Goal: Book appointment/travel/reservation

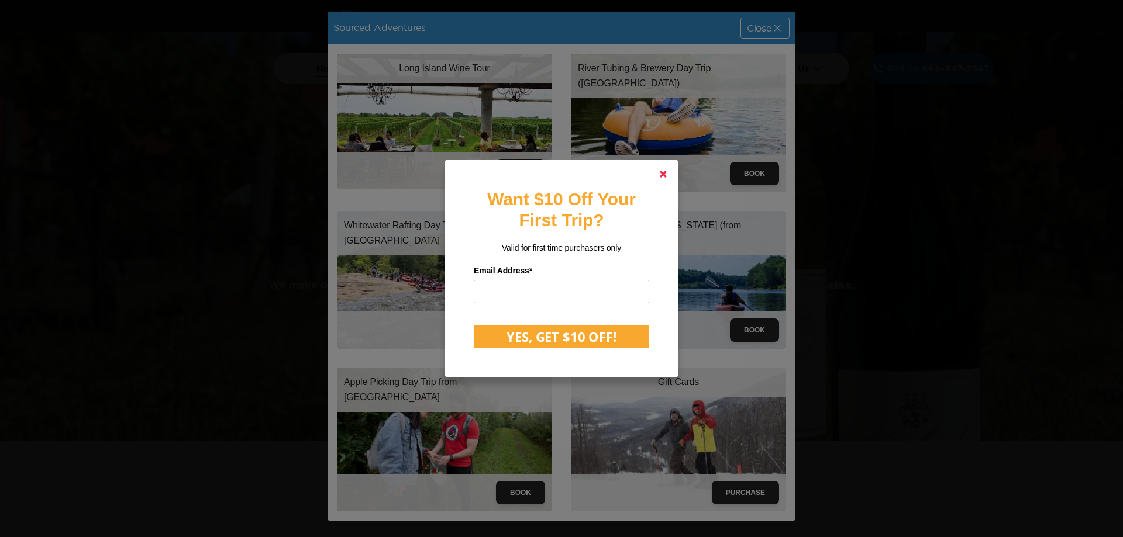
click at [661, 174] on icon at bounding box center [663, 174] width 7 height 7
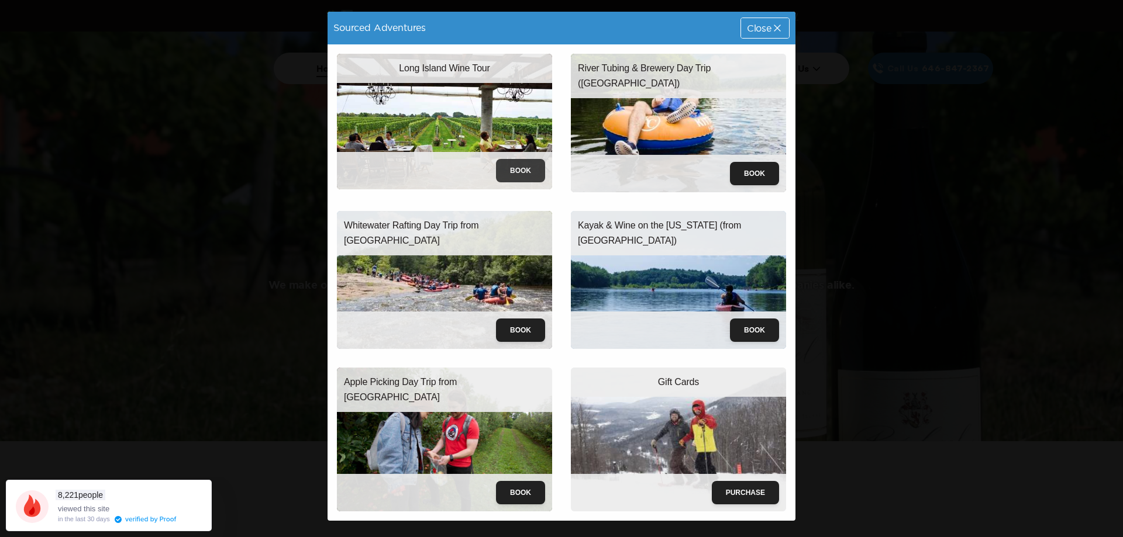
drag, startPoint x: 510, startPoint y: 492, endPoint x: 523, endPoint y: 175, distance: 317.8
click at [523, 175] on button "Book" at bounding box center [520, 170] width 49 height 23
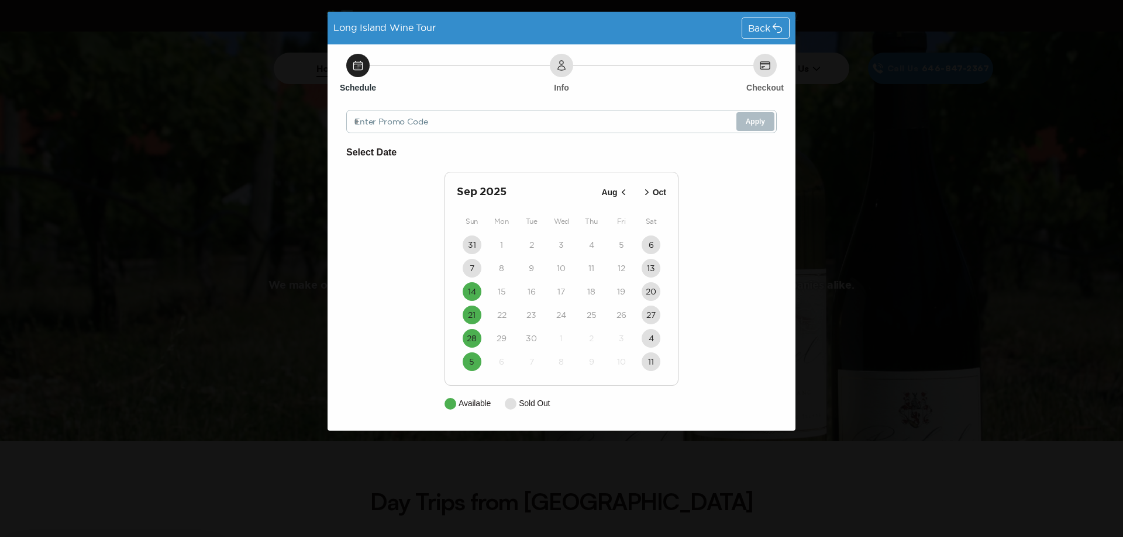
click at [626, 194] on icon "button" at bounding box center [624, 193] width 12 height 12
click at [647, 192] on icon "button" at bounding box center [645, 193] width 12 height 12
click at [468, 291] on time "14" at bounding box center [472, 292] width 8 height 12
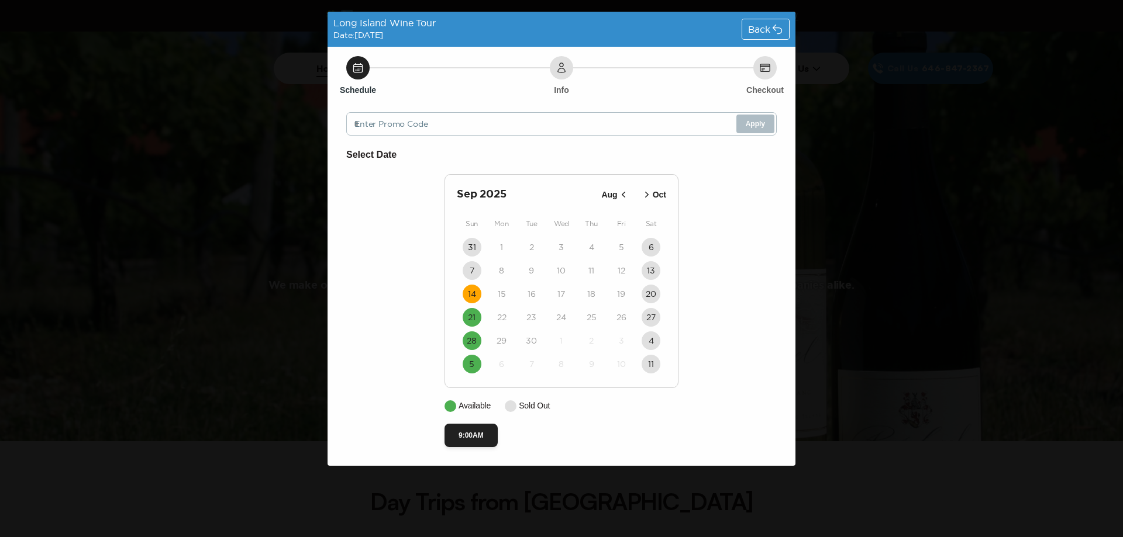
click at [750, 27] on span "Back" at bounding box center [759, 29] width 22 height 9
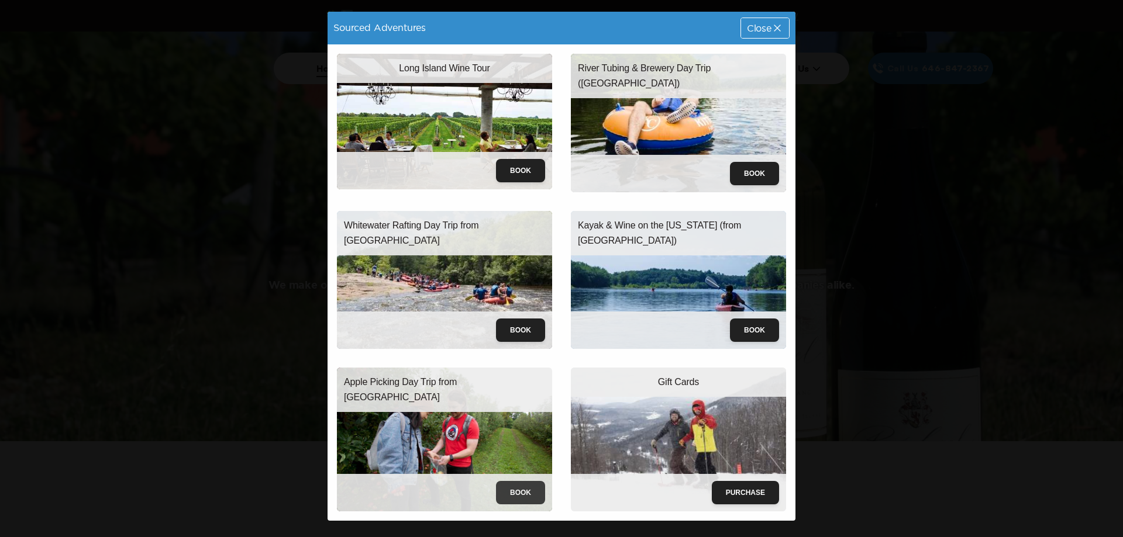
click at [511, 483] on button "Book" at bounding box center [520, 492] width 49 height 23
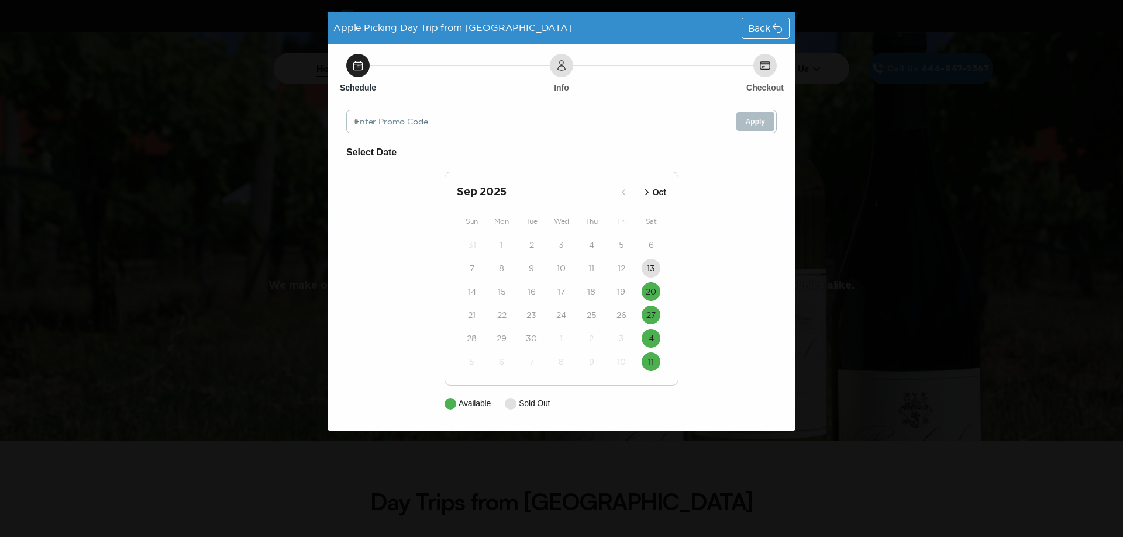
click at [770, 23] on span "Back" at bounding box center [759, 27] width 22 height 9
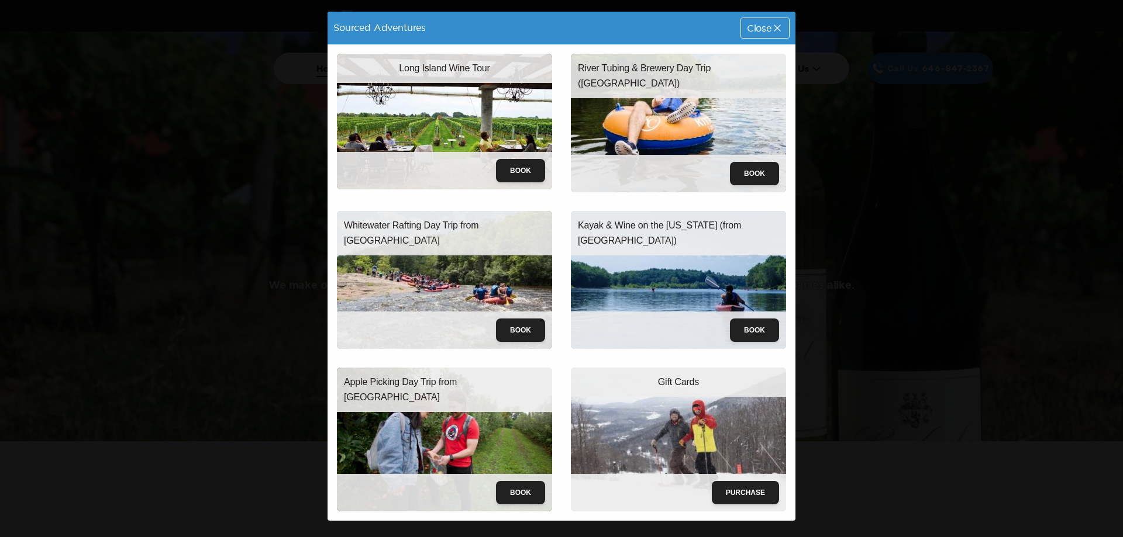
click at [415, 405] on img at bounding box center [444, 439] width 215 height 143
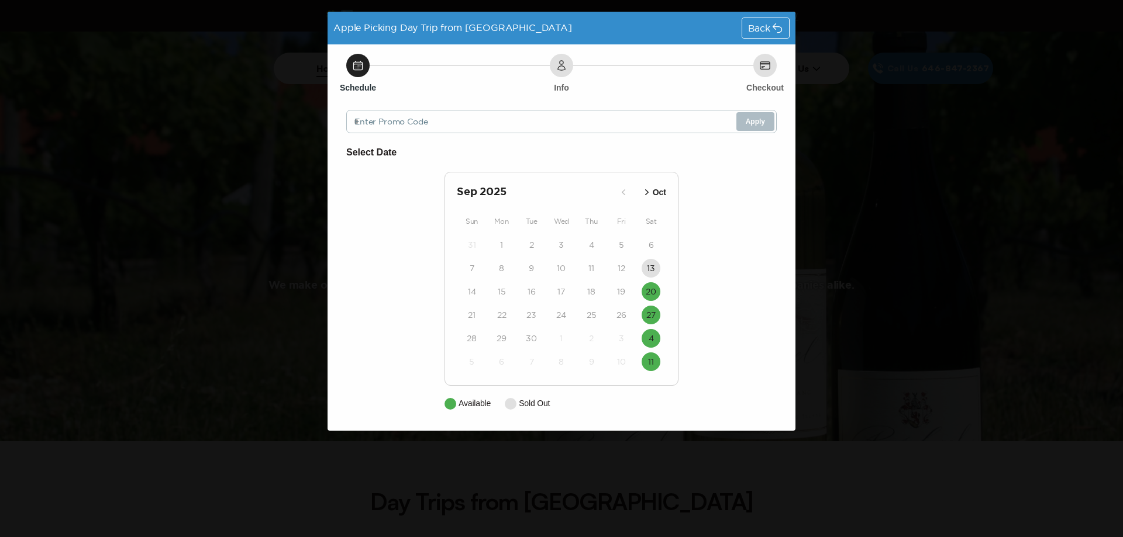
click at [400, 26] on span "Apple Picking Day Trip from [GEOGRAPHIC_DATA]" at bounding box center [452, 27] width 239 height 11
drag, startPoint x: 555, startPoint y: 64, endPoint x: 720, endPoint y: 44, distance: 166.2
click at [556, 64] on div "Info" at bounding box center [561, 65] width 23 height 23
drag, startPoint x: 748, startPoint y: 26, endPoint x: 741, endPoint y: 33, distance: 10.3
click at [748, 26] on span "Back" at bounding box center [759, 27] width 22 height 9
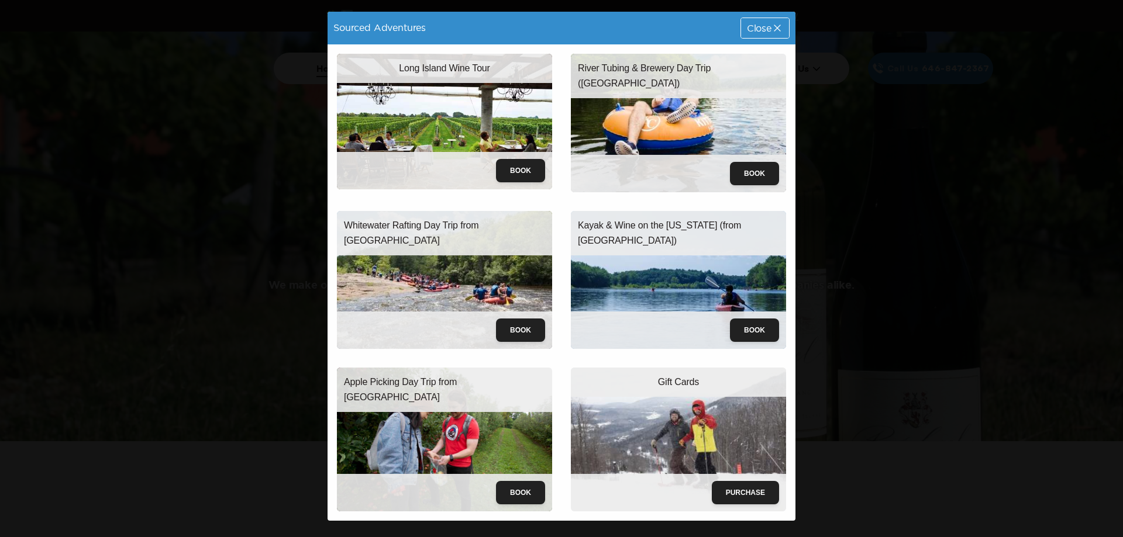
click at [781, 25] on icon at bounding box center [777, 28] width 12 height 12
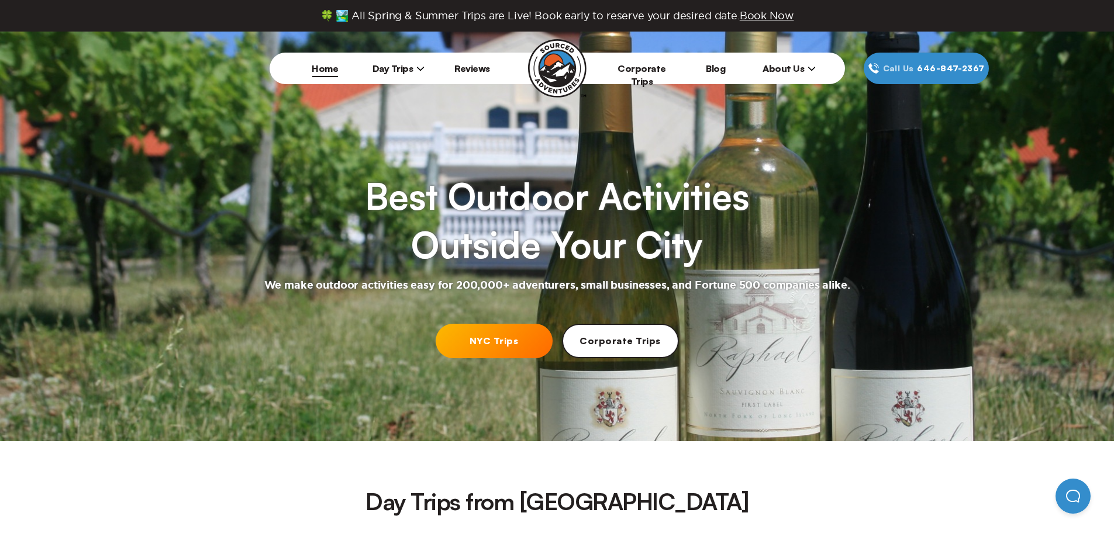
click at [657, 71] on link "Corporate Trips" at bounding box center [642, 75] width 49 height 25
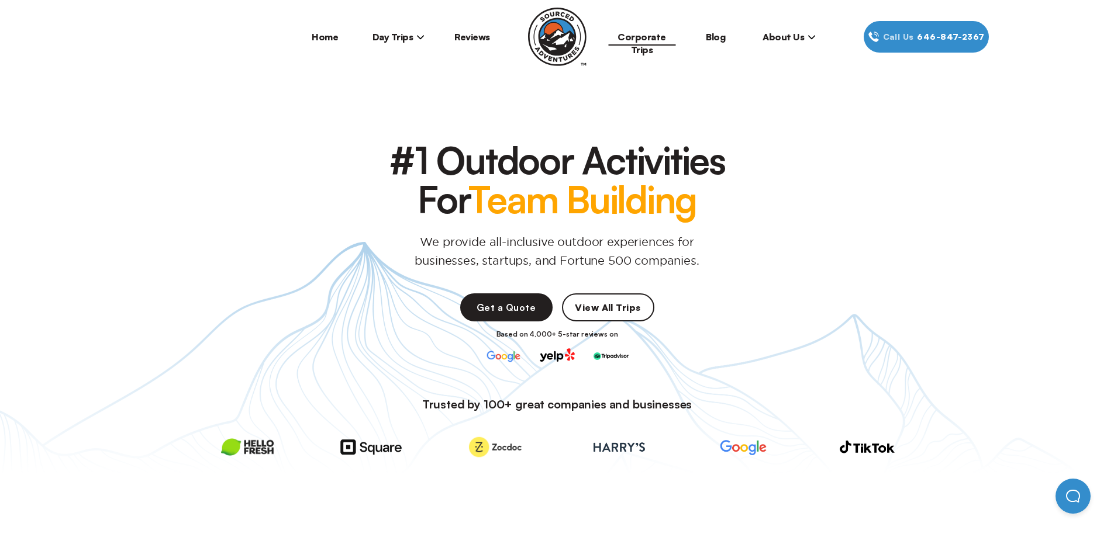
click at [403, 33] on span "Day Trips" at bounding box center [398, 37] width 53 height 12
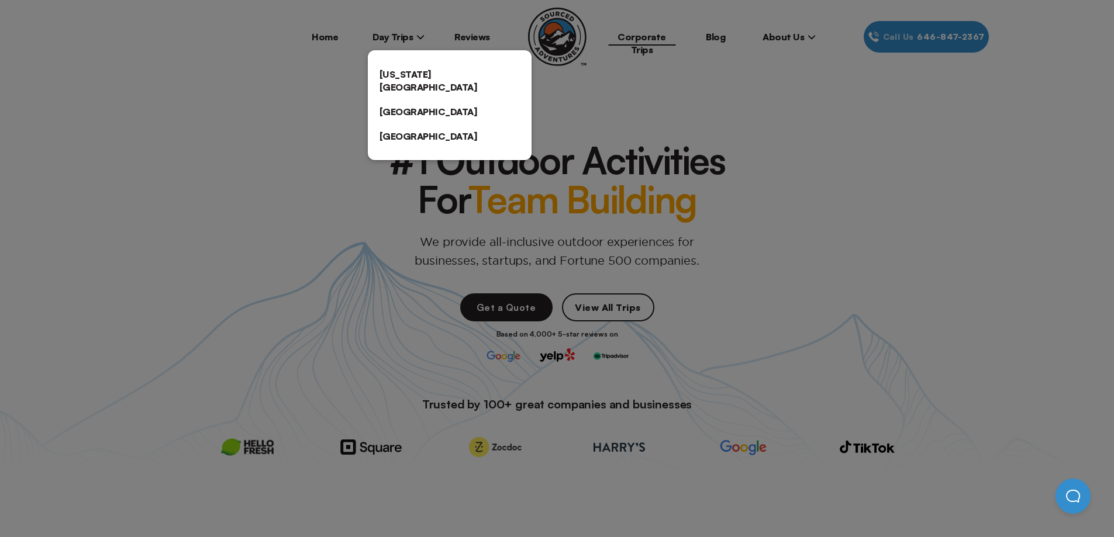
click at [418, 65] on link "[US_STATE][GEOGRAPHIC_DATA]" at bounding box center [450, 80] width 164 height 37
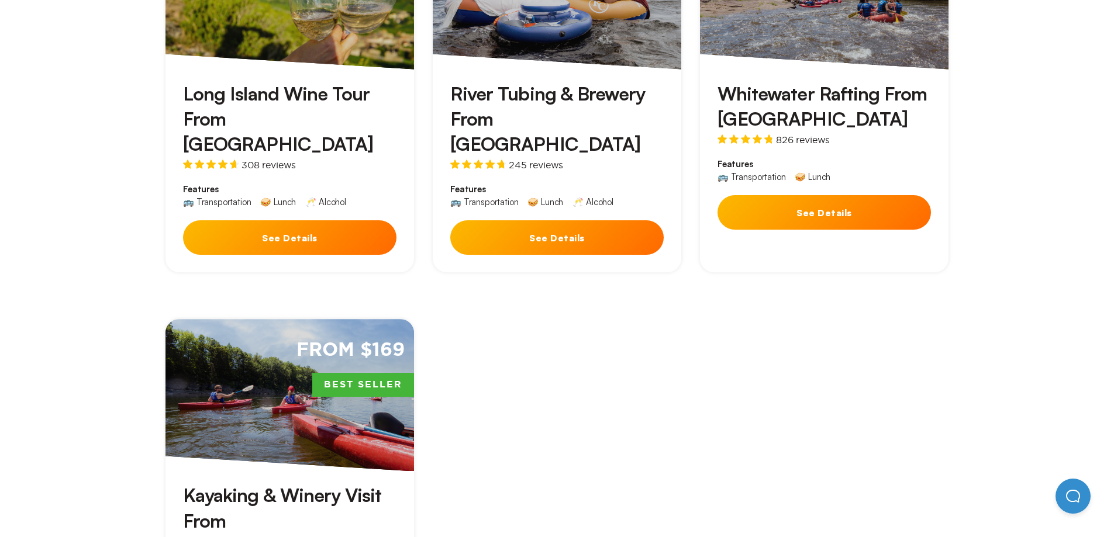
scroll to position [643, 0]
